Goal: Check status: Check status

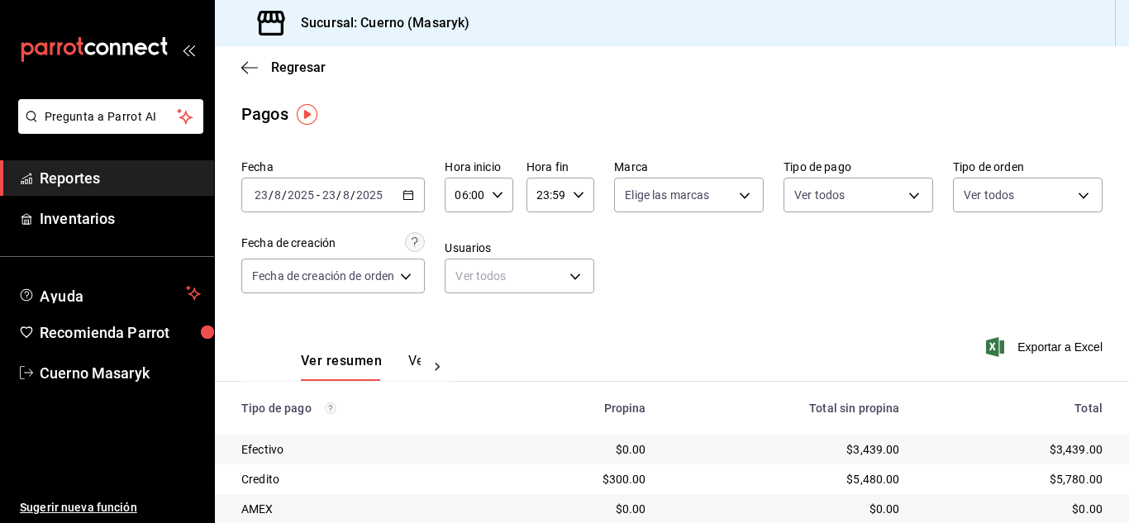
click at [495, 190] on icon "button" at bounding box center [498, 195] width 12 height 12
click at [467, 279] on span "07" at bounding box center [463, 276] width 7 height 13
click at [464, 311] on span "08" at bounding box center [463, 316] width 7 height 13
click at [750, 112] on div at bounding box center [564, 261] width 1129 height 523
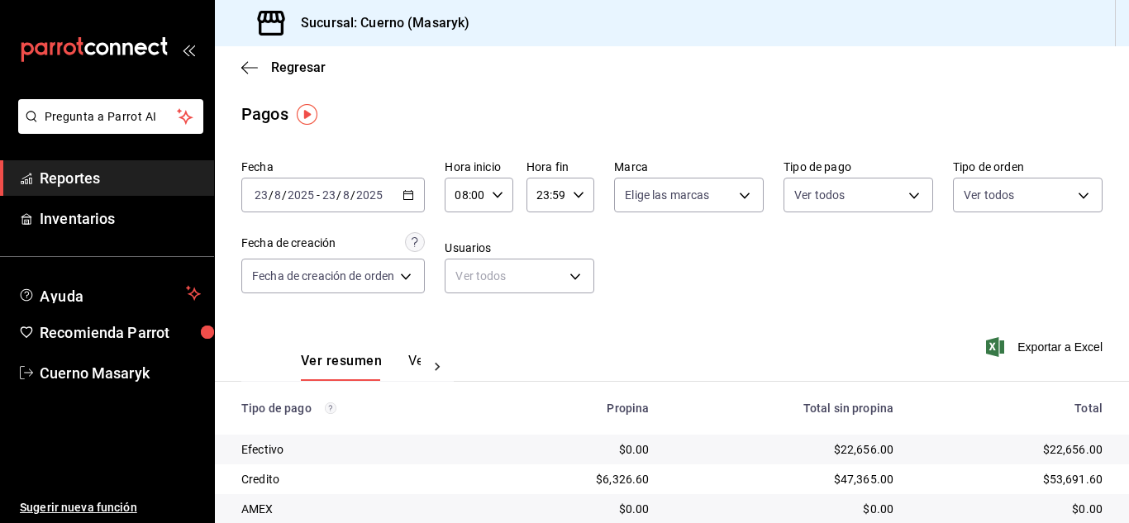
click at [502, 202] on div "08:00 Hora inicio" at bounding box center [479, 195] width 68 height 35
click at [464, 317] on span "06" at bounding box center [463, 323] width 7 height 13
click at [759, 288] on div at bounding box center [564, 261] width 1129 height 523
click at [491, 183] on div "06:00 Hora inicio" at bounding box center [479, 195] width 68 height 35
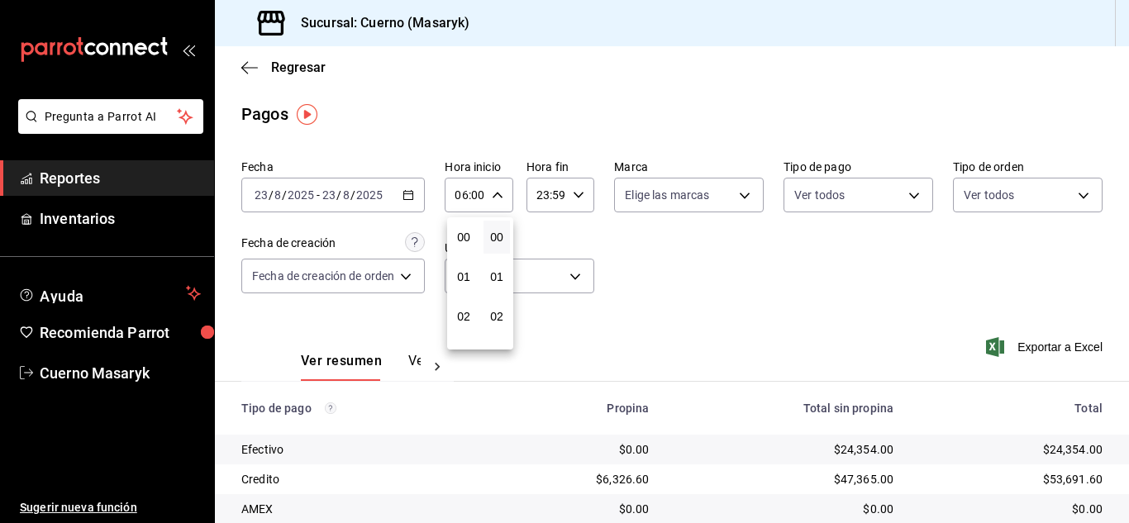
scroll to position [238, 0]
click at [465, 279] on span "07" at bounding box center [463, 276] width 7 height 13
click at [747, 317] on div at bounding box center [564, 261] width 1129 height 523
click at [508, 182] on div "07:00 Hora inicio" at bounding box center [479, 195] width 68 height 35
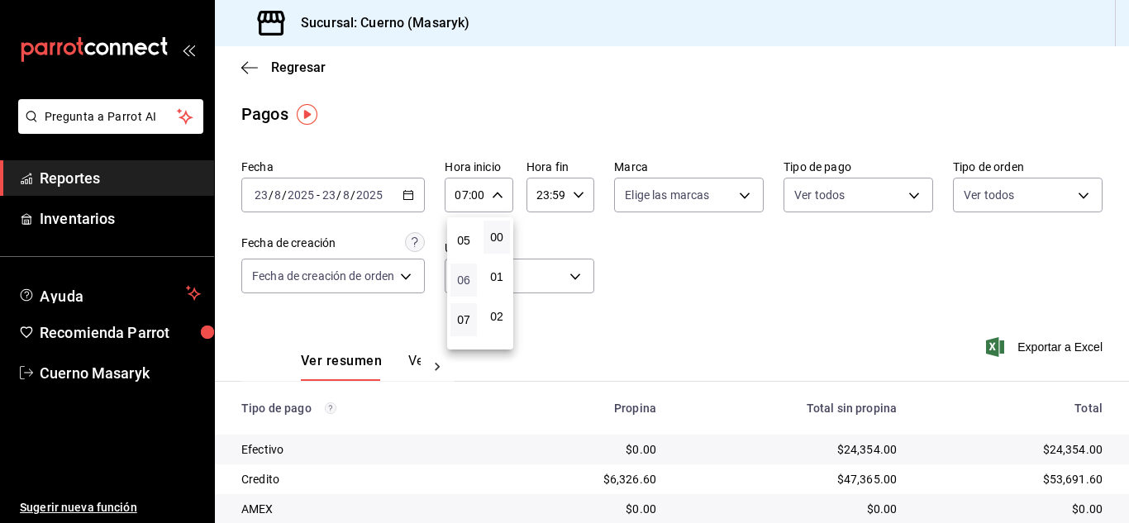
click at [464, 277] on span "06" at bounding box center [463, 280] width 7 height 13
click at [880, 350] on div at bounding box center [564, 261] width 1129 height 523
click at [500, 192] on icon "button" at bounding box center [498, 195] width 12 height 12
click at [461, 271] on span "07" at bounding box center [463, 276] width 7 height 13
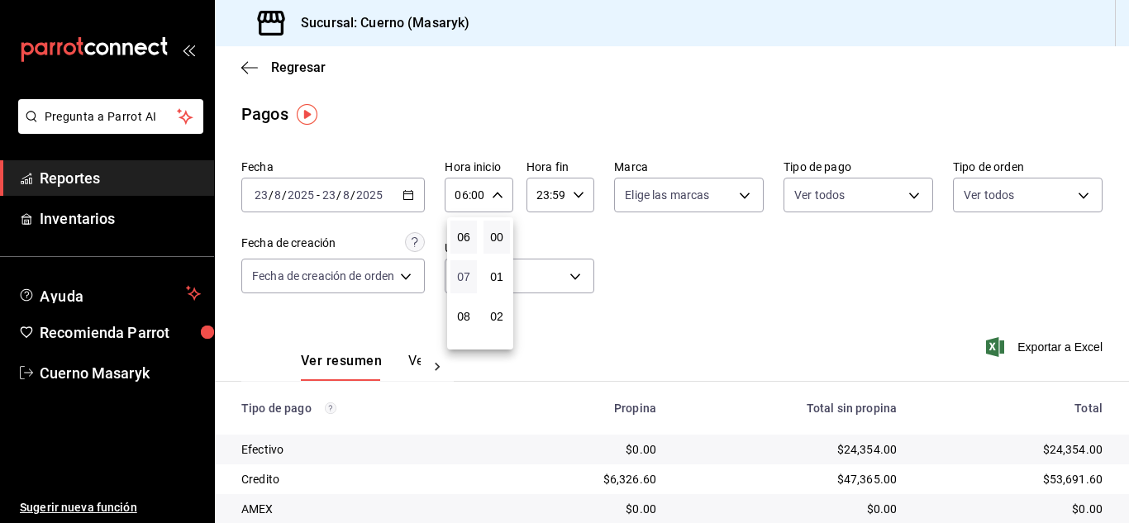
type input "07:00"
click at [649, 274] on div at bounding box center [564, 261] width 1129 height 523
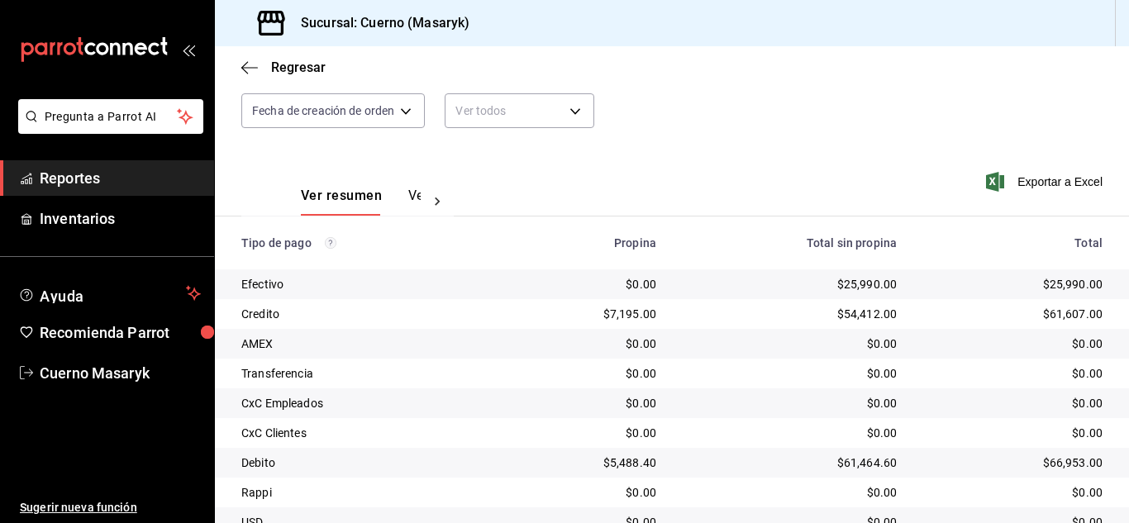
scroll to position [236, 0]
